Goal: Answer question/provide support: Share knowledge or assist other users

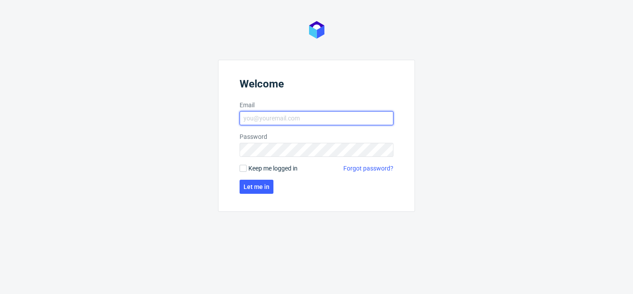
type input "[PERSON_NAME][EMAIL_ADDRESS][PERSON_NAME][DOMAIN_NAME]"
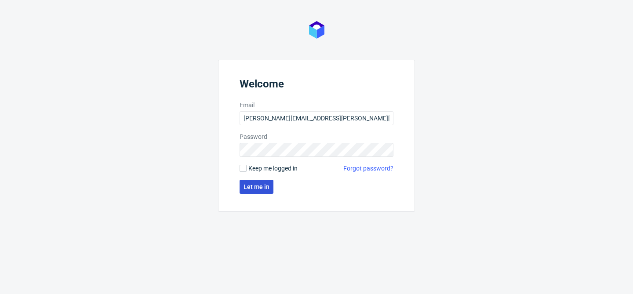
click at [260, 185] on span "Let me in" at bounding box center [257, 187] width 26 height 6
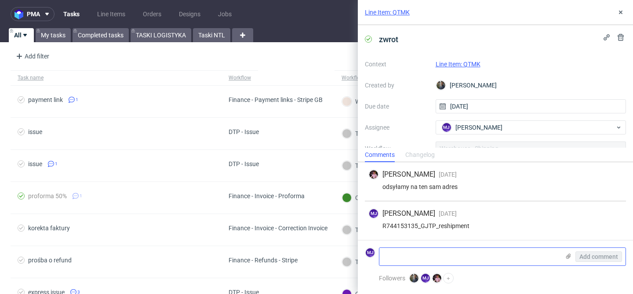
click at [424, 259] on textarea at bounding box center [470, 257] width 180 height 18
paste textarea "1Z5A15806893046403"
click at [384, 255] on textarea "1Z5A15806893046403" at bounding box center [470, 257] width 180 height 18
type textarea "tracking: 1Z5A15806893046403"
click at [591, 254] on span "Add comment" at bounding box center [599, 257] width 39 height 6
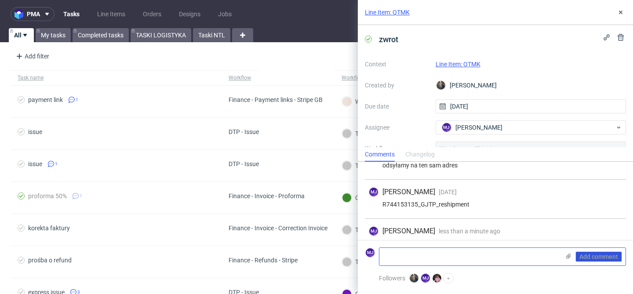
scroll to position [38, 0]
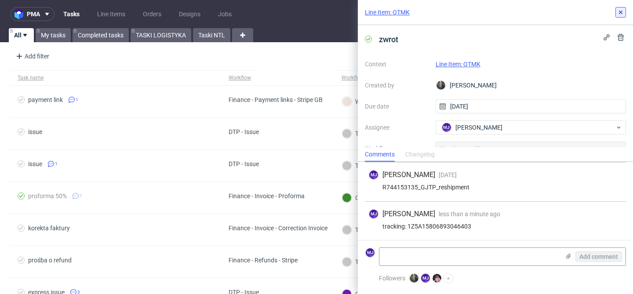
click at [621, 11] on icon at bounding box center [620, 12] width 7 height 7
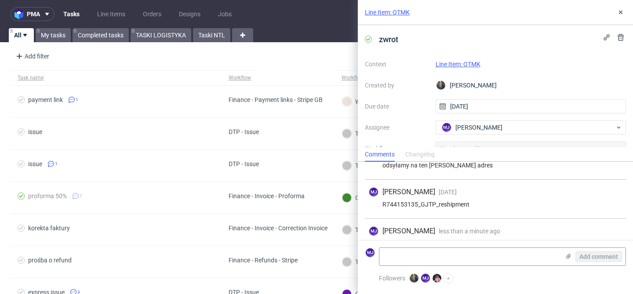
scroll to position [38, 0]
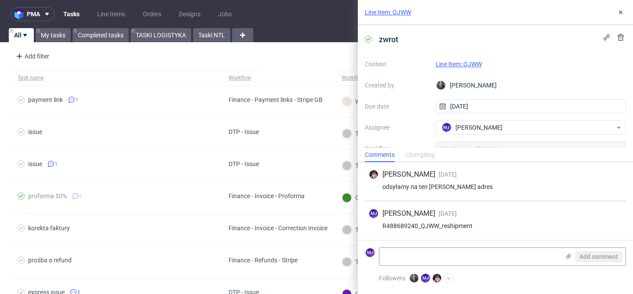
click at [411, 227] on div "R488689240_QJWW_reshipment" at bounding box center [496, 226] width 254 height 7
copy div "R488689240_QJWW_reshipment"
click at [462, 257] on textarea at bounding box center [470, 257] width 180 height 18
paste textarea "1Z5A15806894736817"
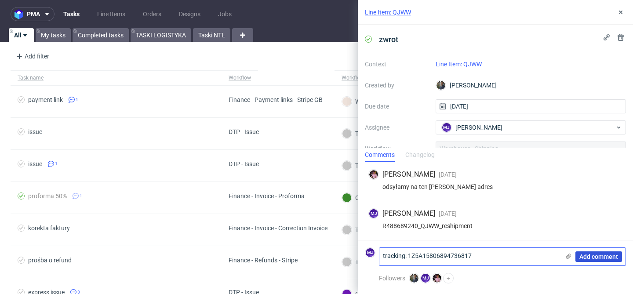
type textarea "tracking: 1Z5A15806894736817"
click at [594, 260] on span "Add comment" at bounding box center [599, 257] width 39 height 6
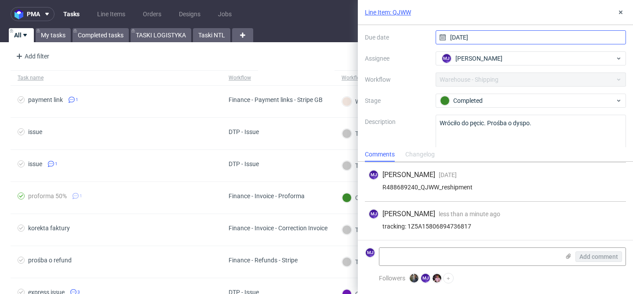
scroll to position [86, 0]
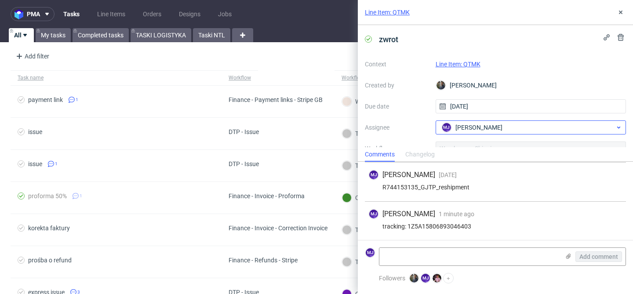
scroll to position [72, 0]
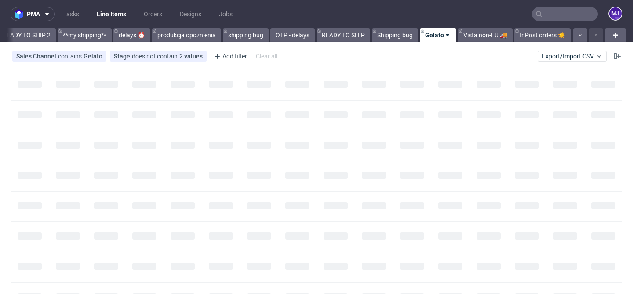
scroll to position [0, 1537]
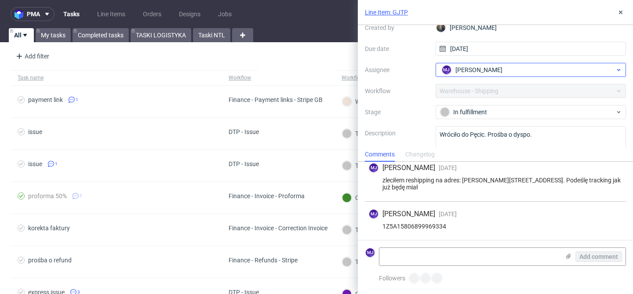
scroll to position [86, 0]
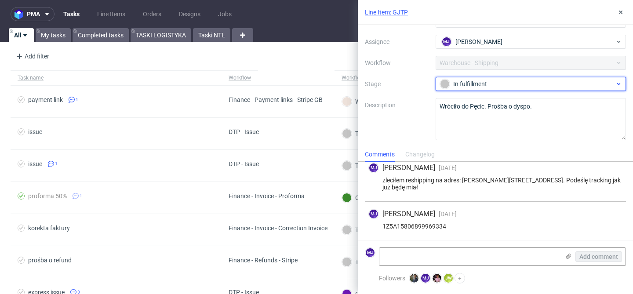
click at [476, 86] on div "In fulfillment" at bounding box center [527, 84] width 175 height 10
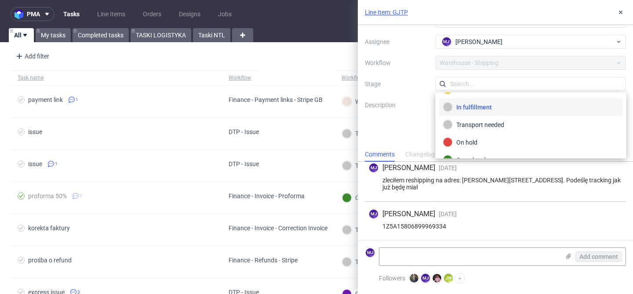
scroll to position [47, 0]
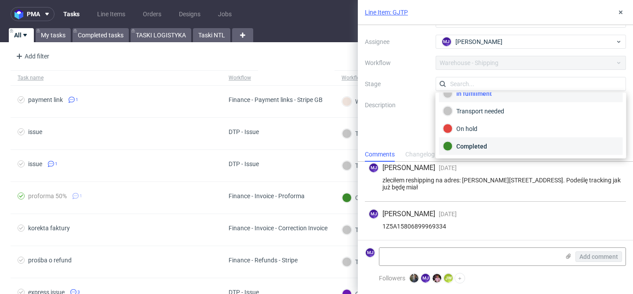
click at [478, 143] on div "Completed" at bounding box center [531, 147] width 176 height 10
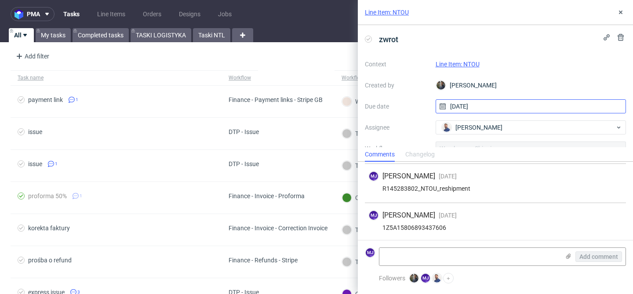
scroll to position [184, 0]
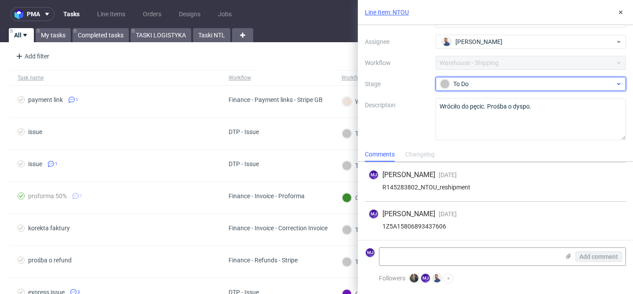
click at [473, 78] on div "To Do" at bounding box center [531, 84] width 191 height 14
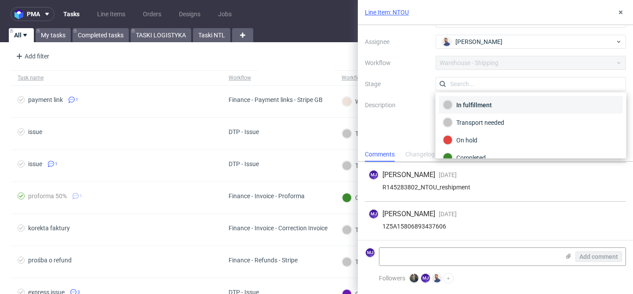
scroll to position [47, 0]
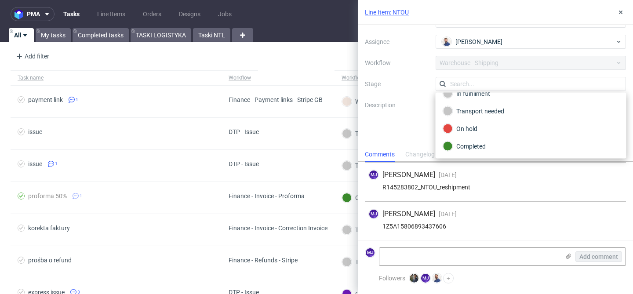
click at [390, 130] on label "Description" at bounding box center [397, 119] width 64 height 39
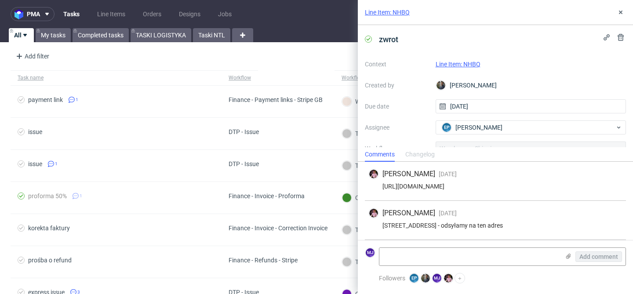
scroll to position [38, 0]
click at [423, 224] on div "R137440876_NHBQ_reshipment" at bounding box center [496, 226] width 254 height 7
drag, startPoint x: 423, startPoint y: 224, endPoint x: 459, endPoint y: 224, distance: 36.5
click at [459, 224] on div "R137440876_NHBQ_reshipment" at bounding box center [496, 226] width 254 height 7
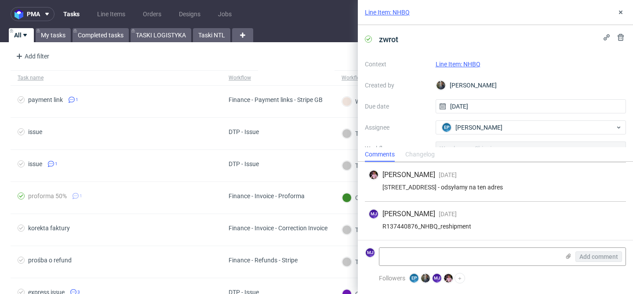
click at [440, 225] on div "R137440876_NHBQ_reshipment" at bounding box center [496, 226] width 254 height 7
copy div "R137440876_NHBQ_reshipment"
click at [403, 262] on textarea at bounding box center [470, 257] width 180 height 18
paste textarea "1Z5A15806896671348"
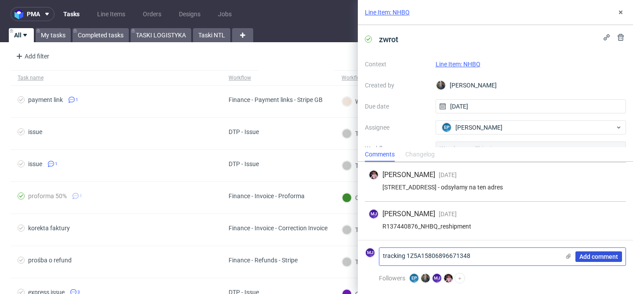
type textarea "tracking 1Z5A15806896671348"
click at [585, 254] on span "Add comment" at bounding box center [599, 257] width 39 height 6
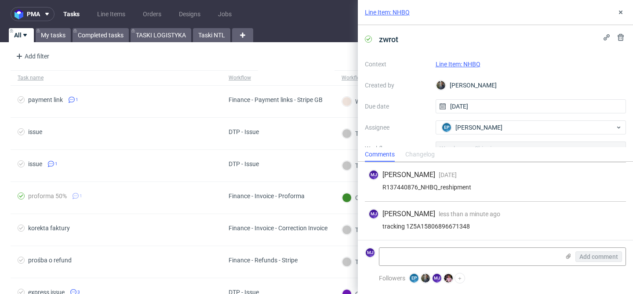
scroll to position [86, 0]
click at [438, 227] on div "R429073305_QREW_reshipment" at bounding box center [496, 226] width 254 height 7
copy div "R429073305_QREW_reshipment"
click at [415, 263] on textarea at bounding box center [470, 257] width 180 height 18
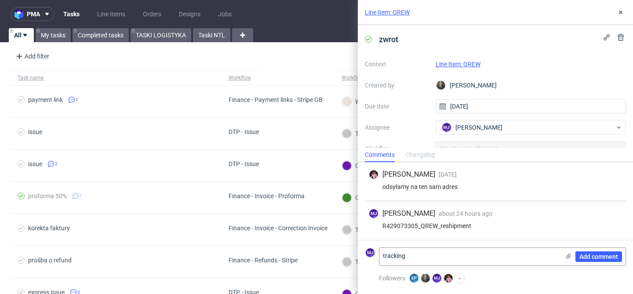
paste textarea "1Z5A15806891014709"
type textarea "tracking 1Z5A15806891014709"
click at [581, 256] on span "Add comment" at bounding box center [599, 257] width 39 height 6
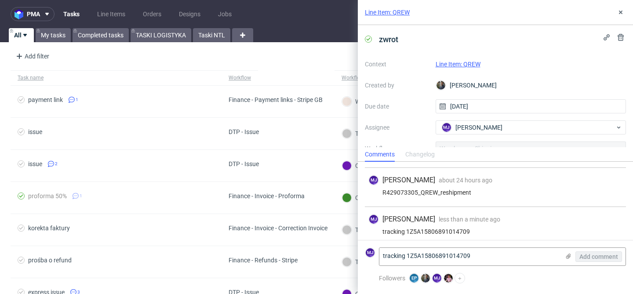
scroll to position [38, 0]
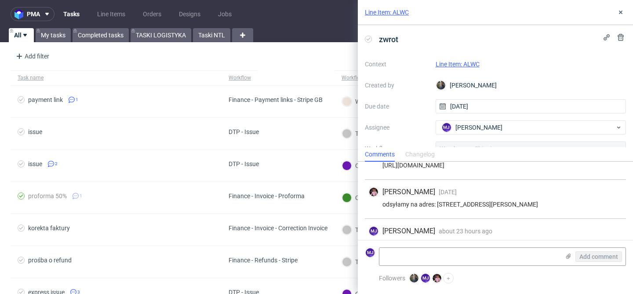
scroll to position [38, 0]
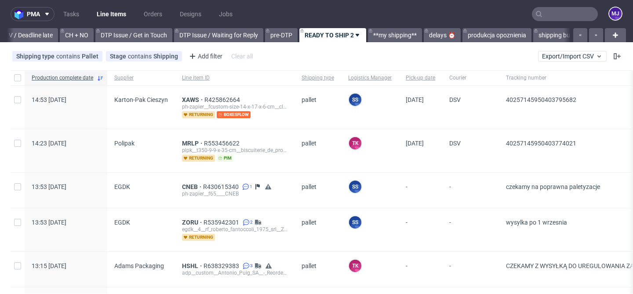
scroll to position [0, 1286]
